Goal: Communication & Community: Answer question/provide support

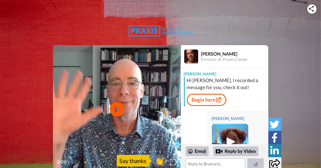
scroll to position [29, 0]
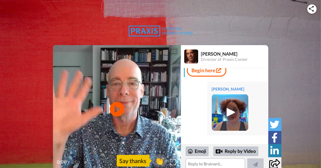
click at [226, 112] on img at bounding box center [230, 112] width 16 height 16
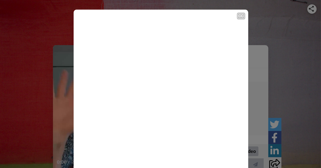
click at [158, 95] on icon "Play/Pause" at bounding box center [160, 97] width 15 height 26
click at [166, 106] on video at bounding box center [161, 97] width 174 height 174
click at [285, 65] on div "CC Play/Pause For example, one of the things I'm working on is to apply for gra…" at bounding box center [160, 84] width 321 height 168
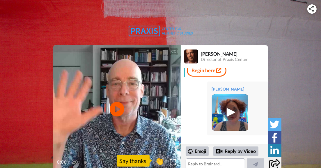
drag, startPoint x: 240, startPoint y: 130, endPoint x: 193, endPoint y: 119, distance: 48.0
click at [193, 119] on div "[PERSON_NAME]" at bounding box center [224, 107] width 87 height 61
click at [214, 163] on textarea at bounding box center [214, 164] width 59 height 12
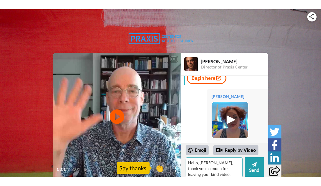
scroll to position [2, 0]
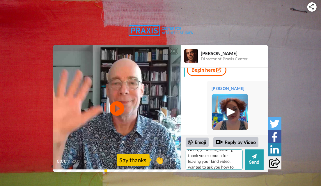
click at [196, 161] on textarea "Hello, [PERSON_NAME], thank you so much for leaving your kind video. I wanted t…" at bounding box center [213, 160] width 57 height 20
click at [234, 166] on textarea "Hello, [PERSON_NAME], thank you so much for leaving your kind video. I wanted t…" at bounding box center [213, 160] width 57 height 20
drag, startPoint x: 217, startPoint y: 167, endPoint x: 209, endPoint y: 167, distance: 7.3
click at [200, 167] on textarea "Hello, [PERSON_NAME], thank you so much for leaving your kind video. I wanted t…" at bounding box center [213, 160] width 57 height 20
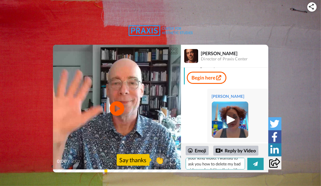
scroll to position [29, 0]
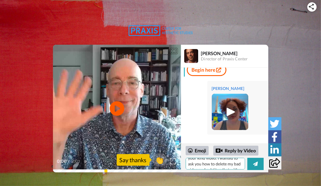
click at [209, 167] on textarea "Hello, [PERSON_NAME], thank you so much for leaving your kind video. I wanted t…" at bounding box center [214, 164] width 59 height 12
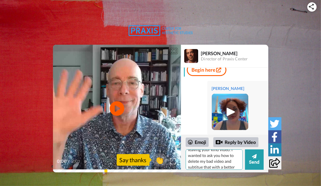
click at [235, 167] on textarea "Hello, [PERSON_NAME], thank you so much for leaving your kind video. I wanted t…" at bounding box center [213, 160] width 57 height 20
type textarea "Hello, [PERSON_NAME], thank you so much for leaving your kind video. I wanted t…"
click at [253, 160] on button "Send" at bounding box center [254, 160] width 19 height 20
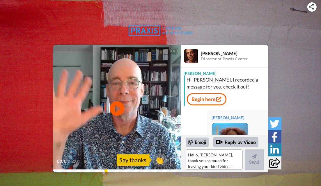
scroll to position [48, 0]
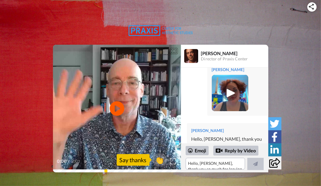
click at [256, 96] on div at bounding box center [238, 93] width 52 height 36
drag, startPoint x: 253, startPoint y: 112, endPoint x: 248, endPoint y: 128, distance: 17.6
click at [248, 128] on div "[PERSON_NAME]" at bounding box center [227, 131] width 72 height 6
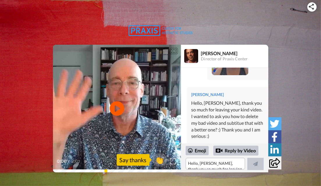
scroll to position [88, 0]
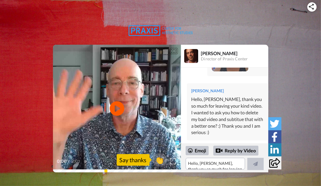
click at [273, 136] on icon at bounding box center [274, 137] width 6 height 10
